Goal: Task Accomplishment & Management: Use online tool/utility

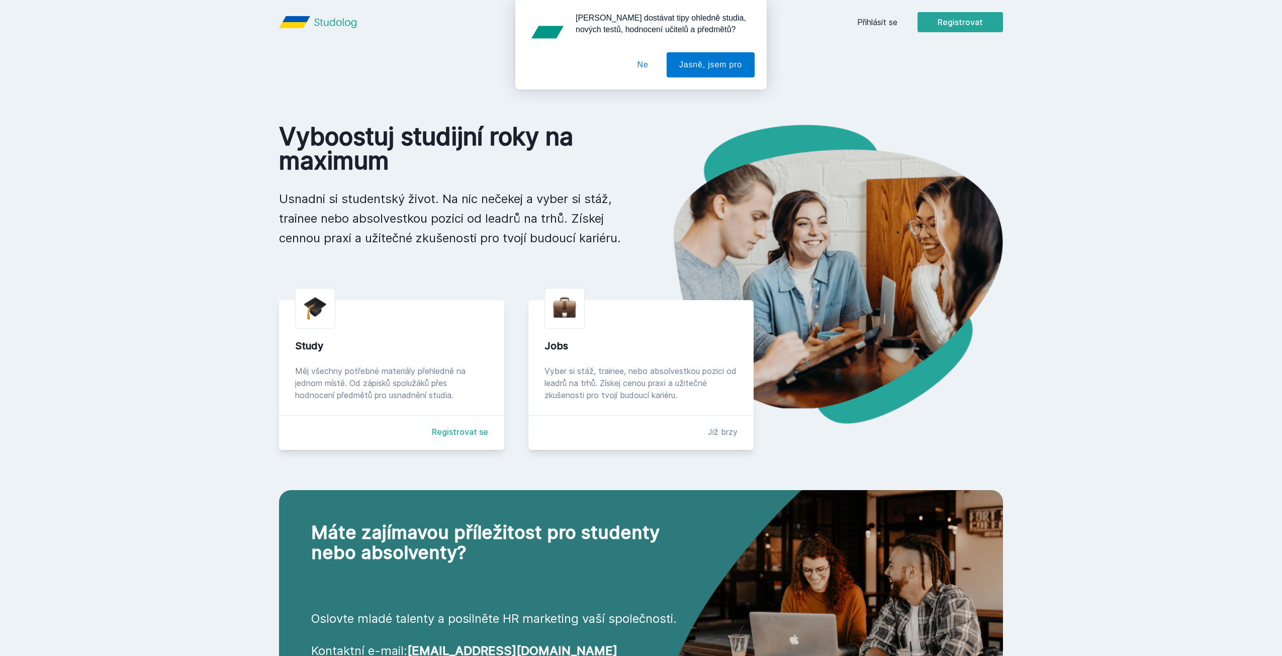
click at [872, 23] on div "[PERSON_NAME] dostávat tipy ohledně studia, nových testů, hodnocení učitelů a p…" at bounding box center [641, 45] width 1282 height 90
click at [646, 62] on button "Ne" at bounding box center [643, 64] width 36 height 25
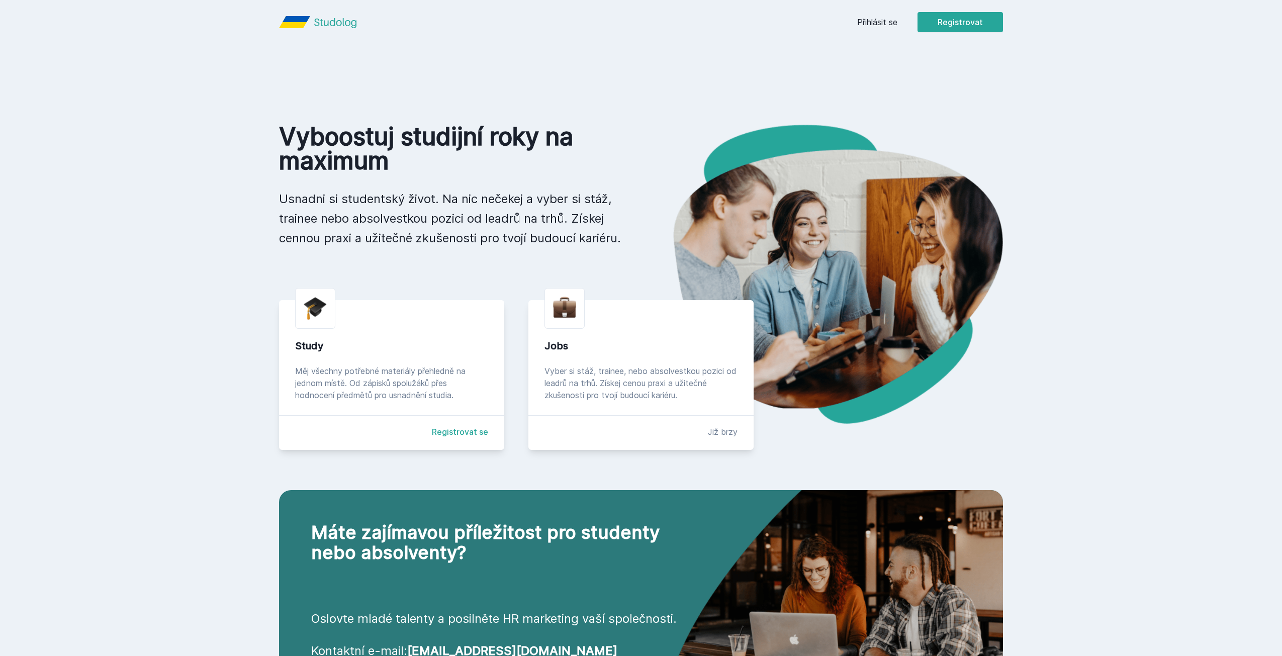
click at [871, 26] on link "Přihlásit se" at bounding box center [877, 22] width 40 height 12
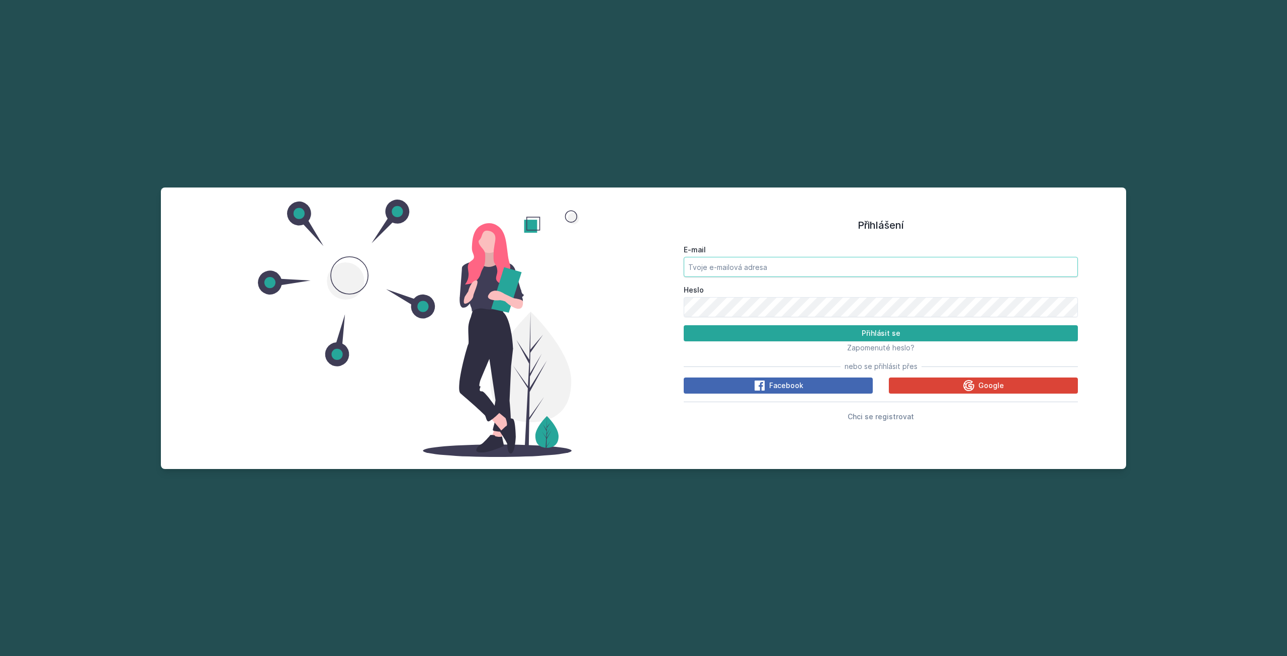
click at [740, 269] on input "E-mail" at bounding box center [881, 267] width 394 height 20
click at [709, 264] on input "E-mail" at bounding box center [881, 267] width 394 height 20
type input "[EMAIL_ADDRESS][DOMAIN_NAME]"
click at [684, 325] on button "Přihlásit se" at bounding box center [881, 333] width 394 height 16
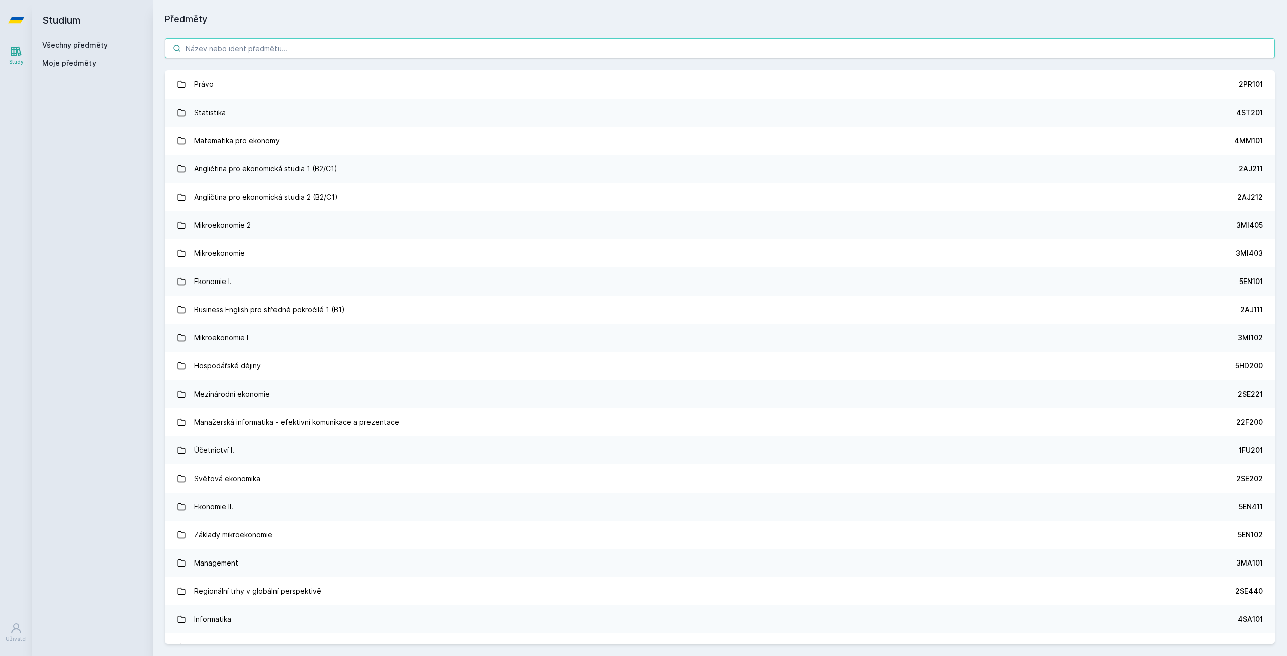
click at [364, 44] on input "search" at bounding box center [720, 48] width 1110 height 20
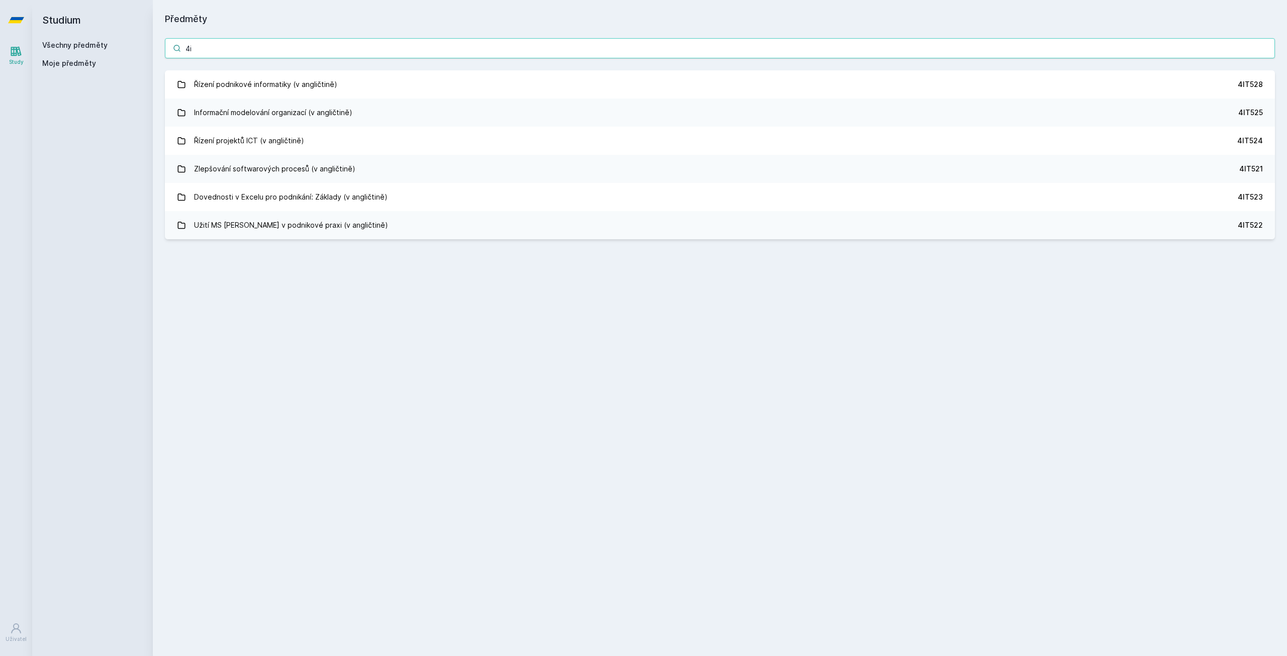
type input "4"
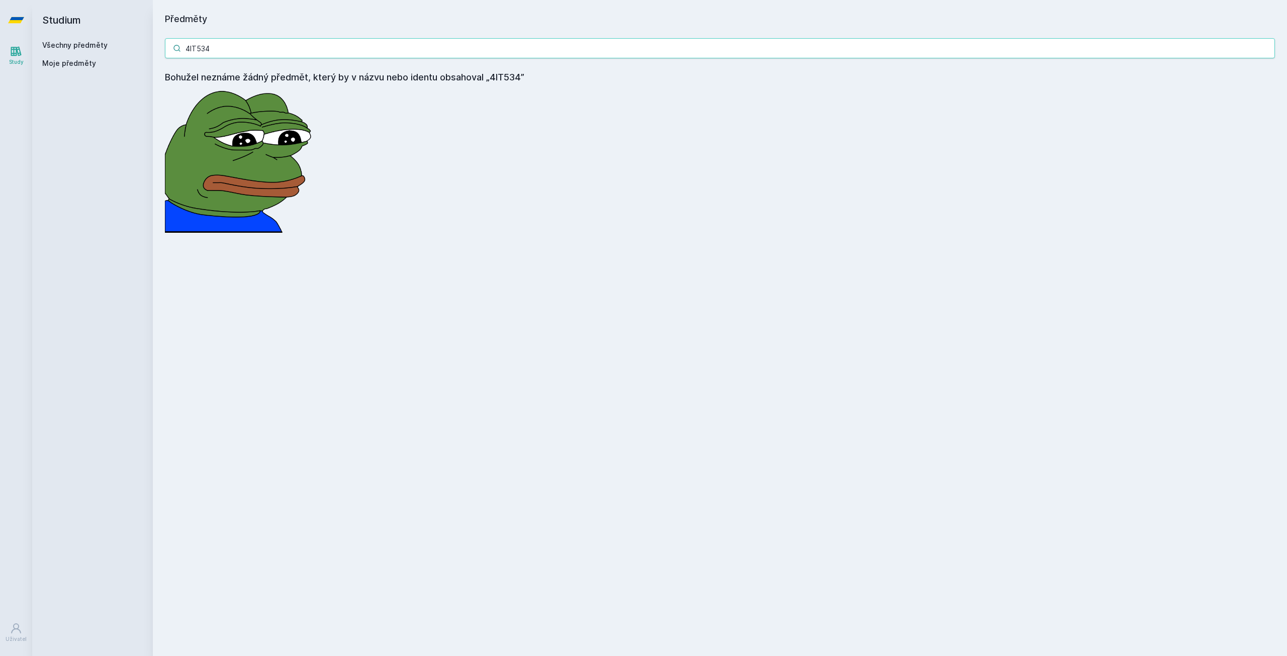
type input "4IT534"
